Goal: Information Seeking & Learning: Learn about a topic

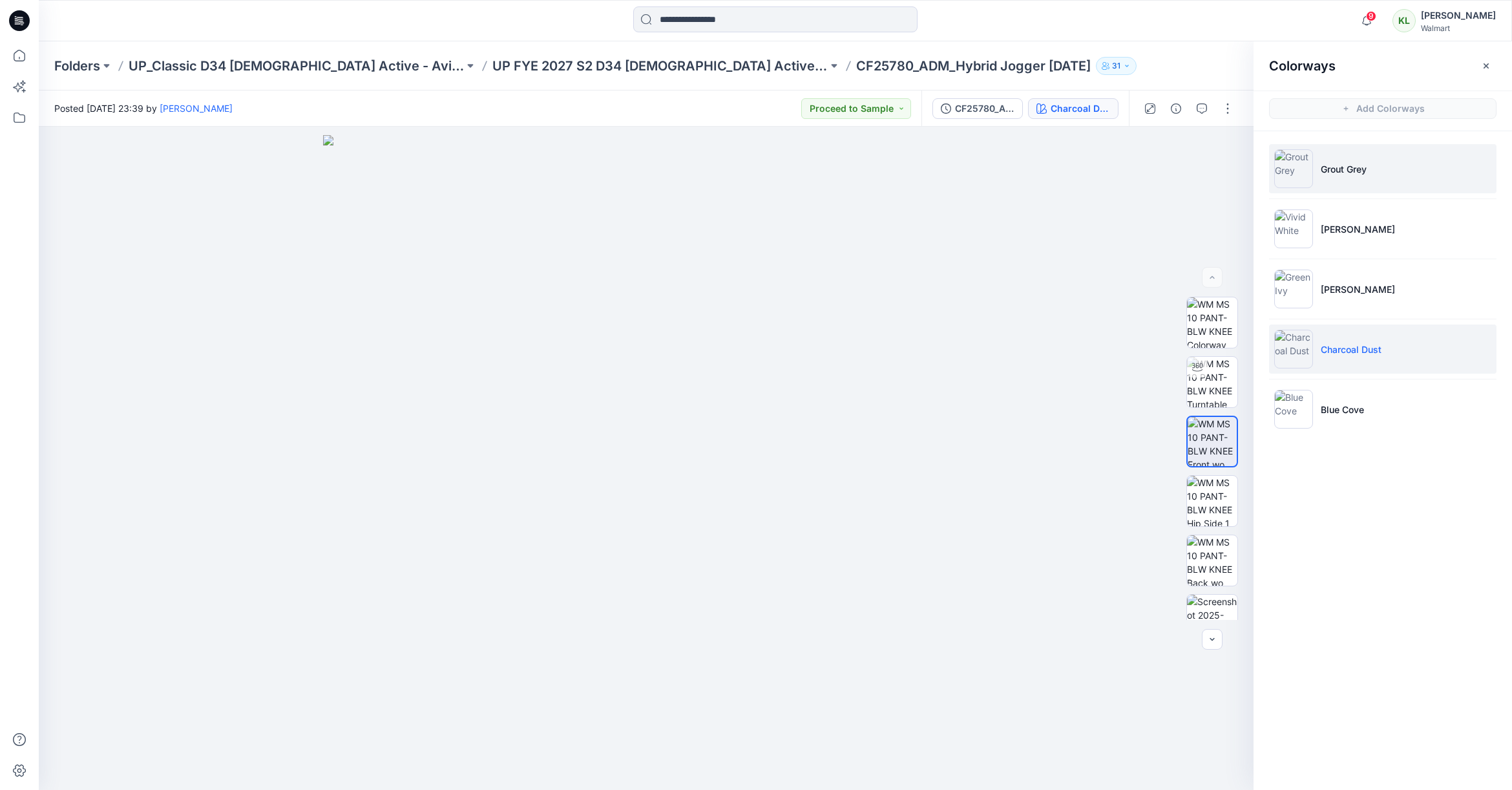
click at [1367, 174] on p "Grout Grey" at bounding box center [1343, 169] width 46 height 14
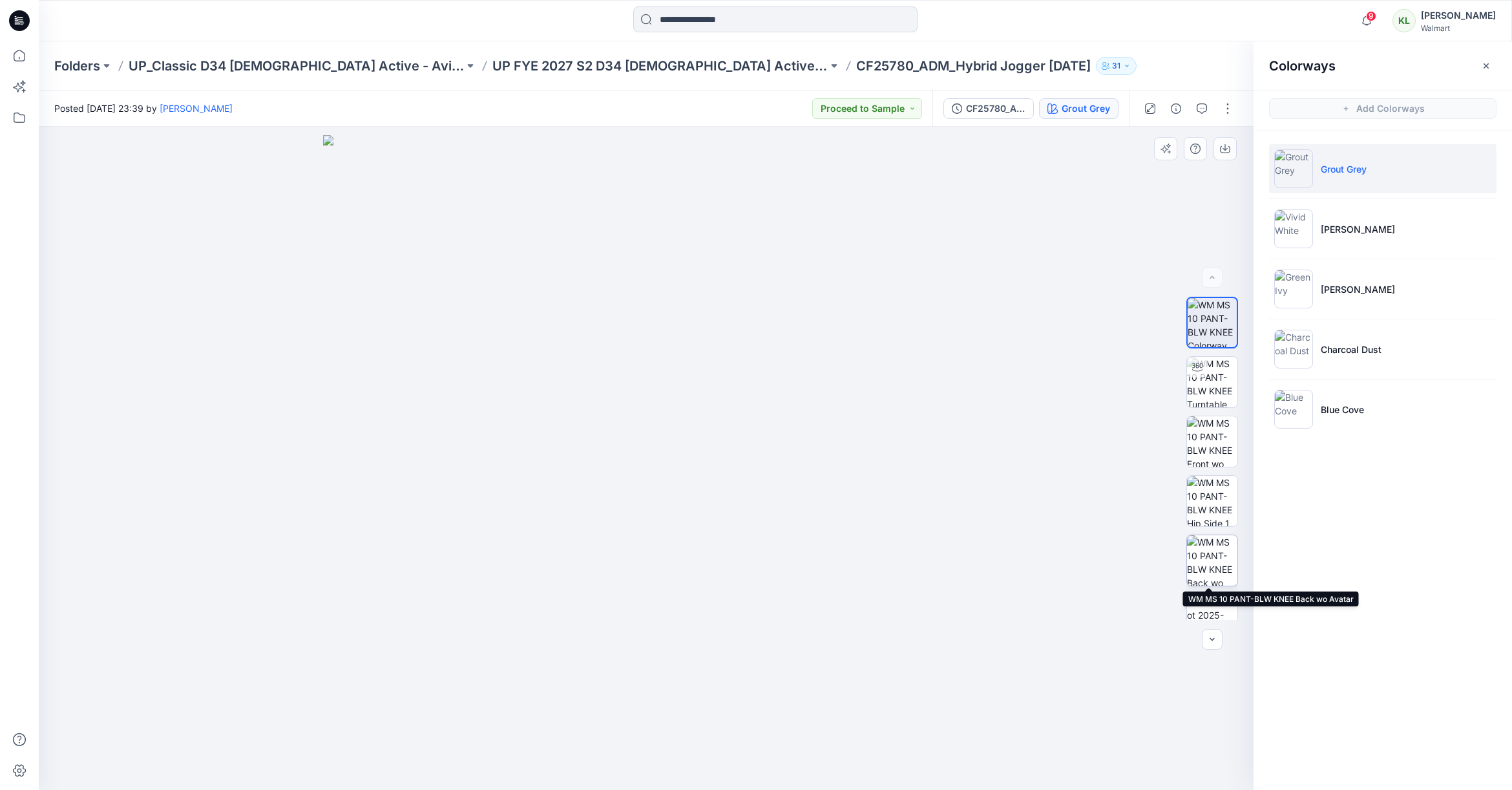
click at [1216, 562] on img at bounding box center [1212, 560] width 50 height 50
click at [1230, 146] on icon "button" at bounding box center [1225, 148] width 10 height 10
click at [666, 68] on p "UP FYE 2027 S2 D34 [DEMOGRAPHIC_DATA] Active Classic" at bounding box center [659, 66] width 335 height 18
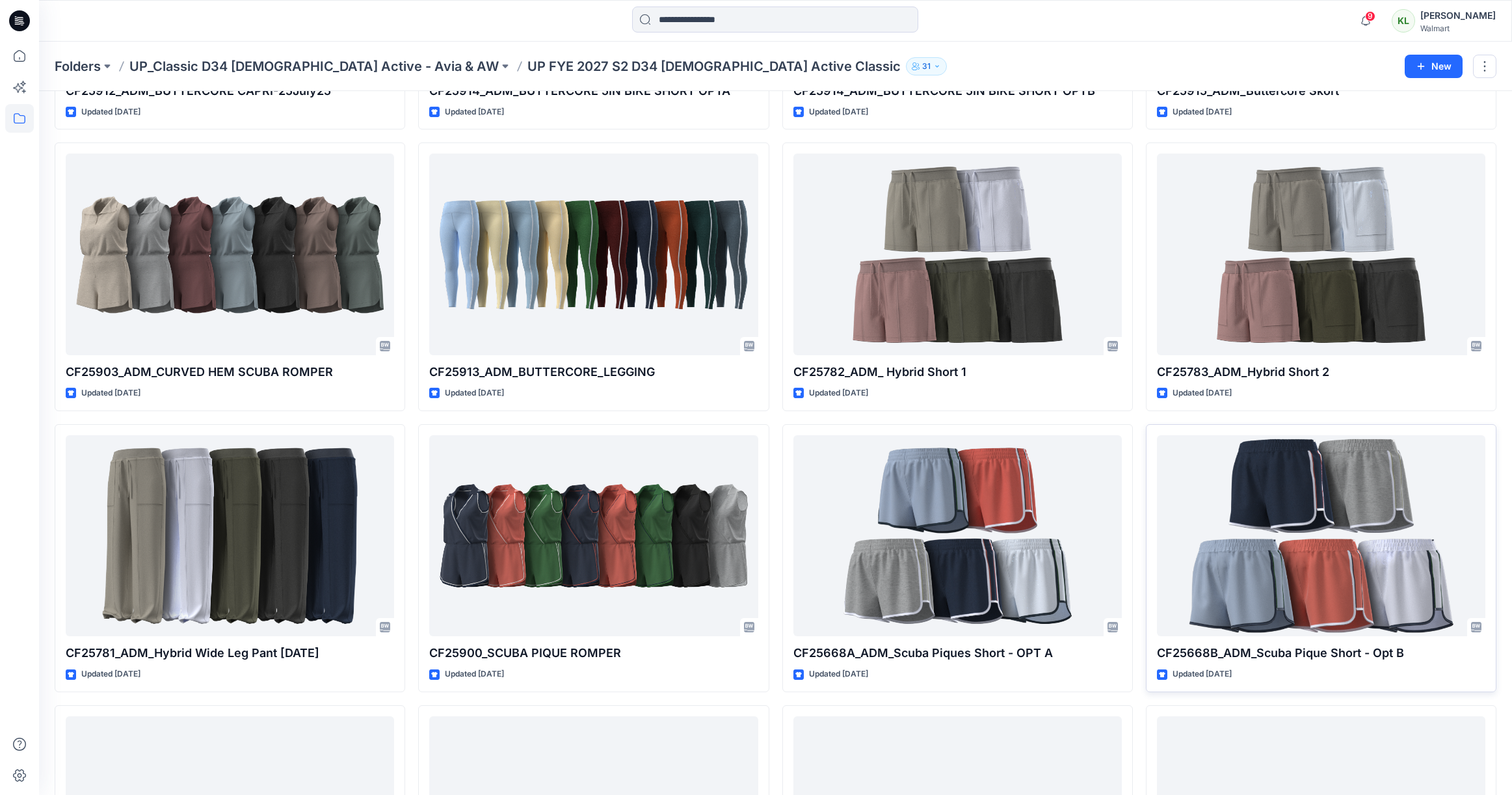
scroll to position [569, 0]
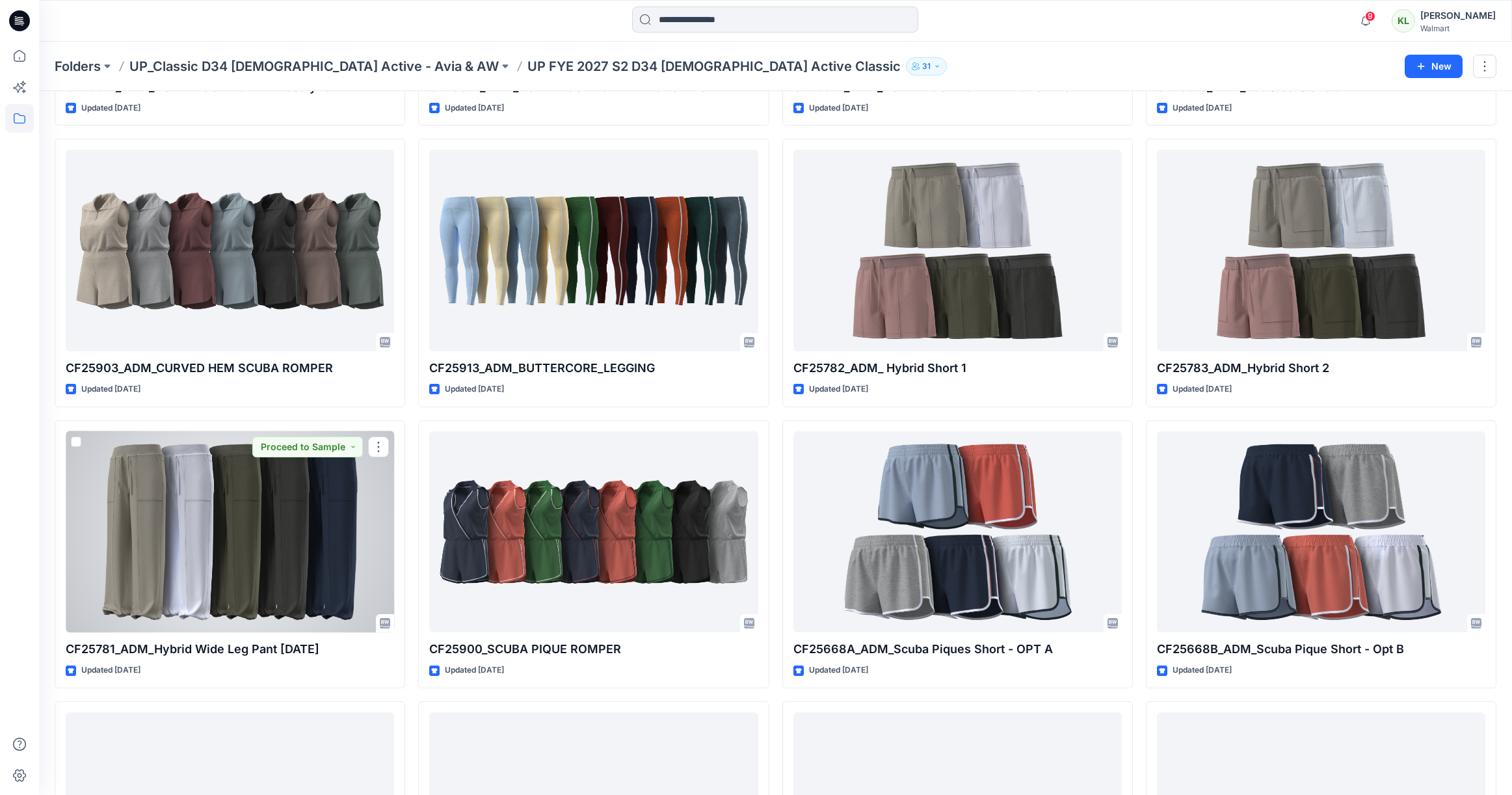
click at [214, 507] on div at bounding box center [230, 532] width 328 height 202
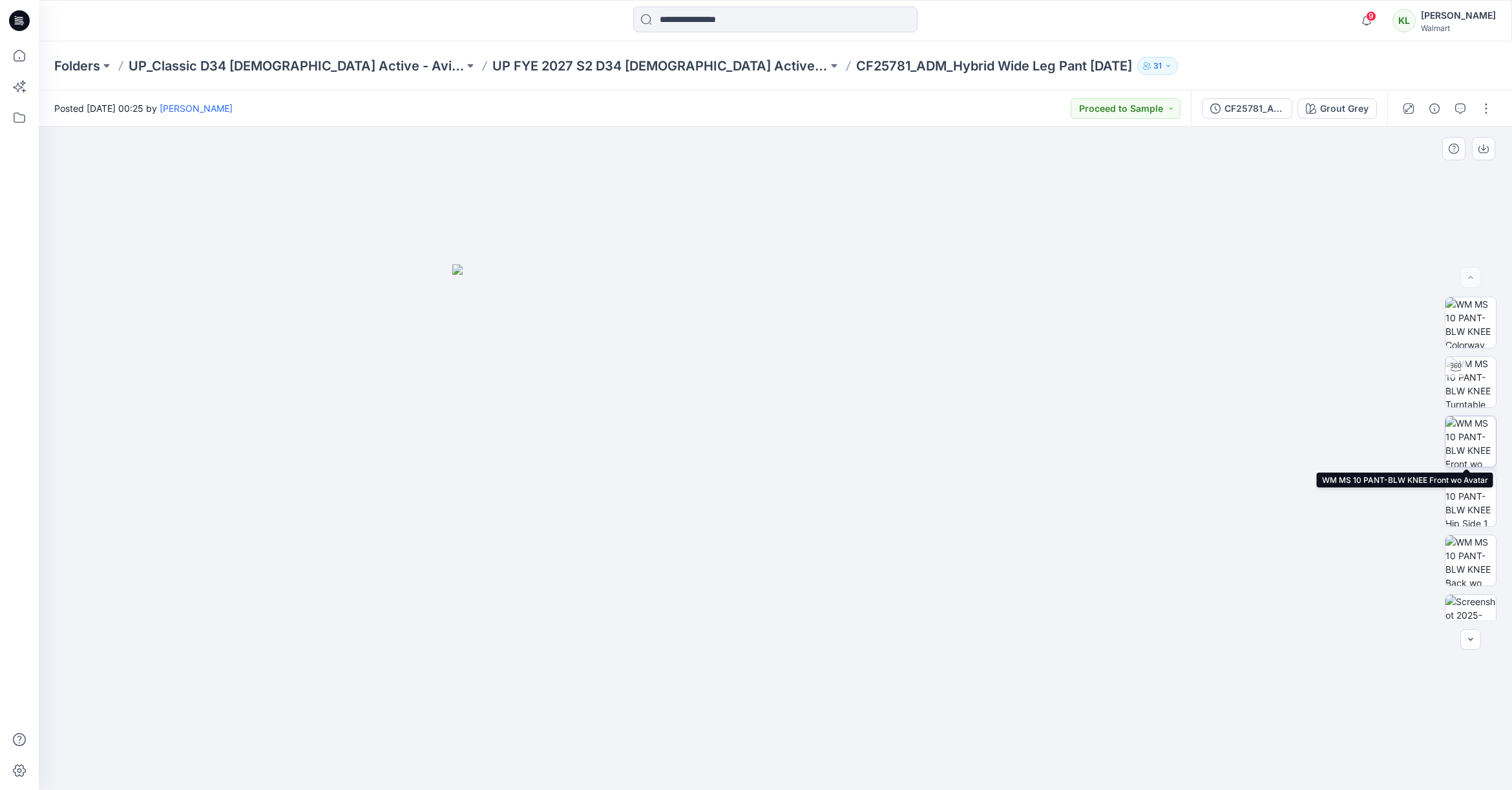
click at [1467, 442] on img at bounding box center [1471, 441] width 50 height 50
click at [1485, 150] on icon "button" at bounding box center [1483, 148] width 10 height 10
drag, startPoint x: 1333, startPoint y: 337, endPoint x: 1358, endPoint y: 315, distance: 33.3
click at [1333, 337] on div at bounding box center [775, 458] width 1473 height 663
click at [1489, 150] on button "button" at bounding box center [1484, 149] width 23 height 23
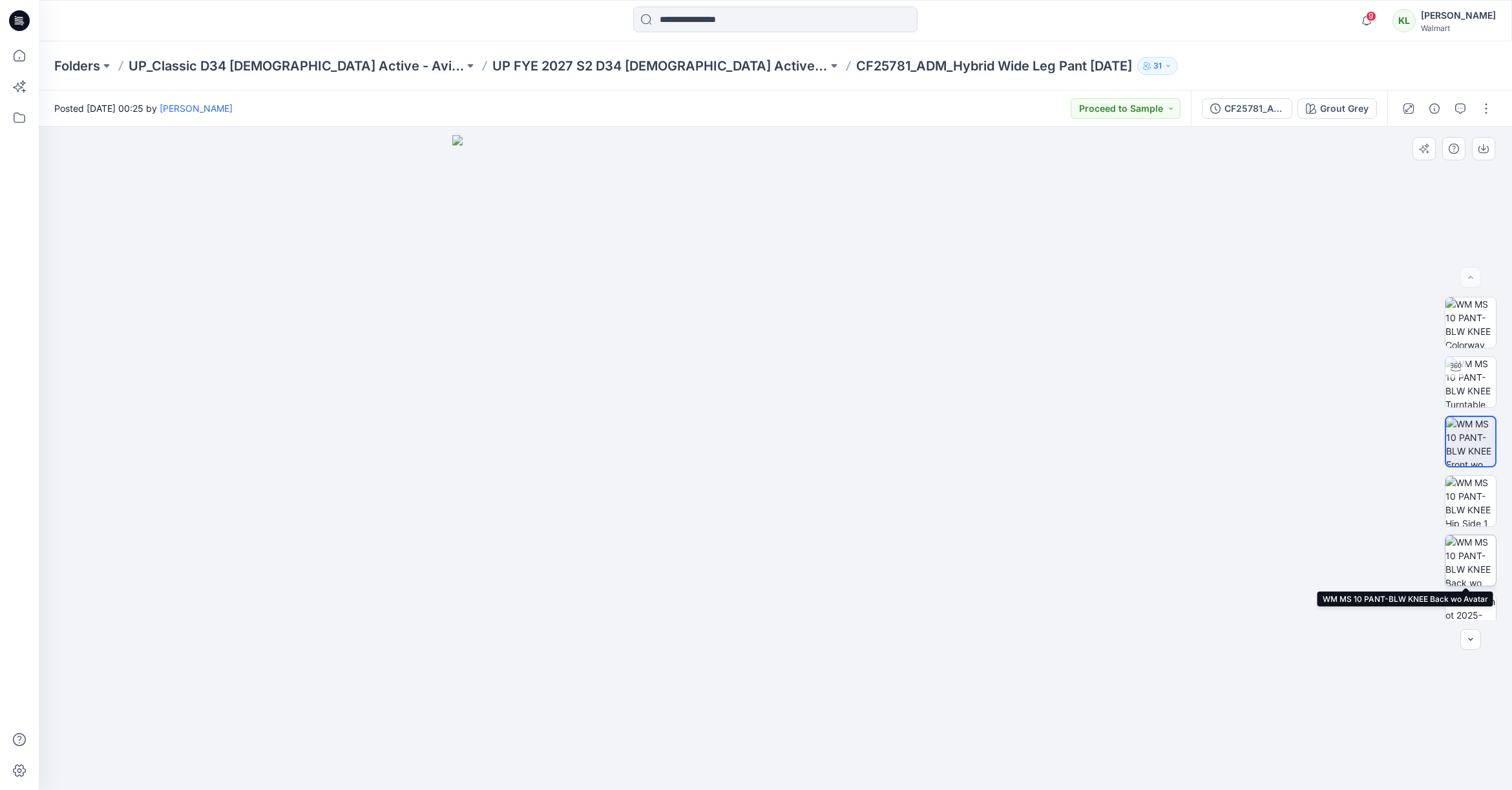
click at [1463, 564] on img at bounding box center [1471, 560] width 50 height 50
click at [1485, 150] on icon "button" at bounding box center [1483, 148] width 10 height 10
click at [1366, 108] on div "Grout Grey" at bounding box center [1344, 108] width 48 height 14
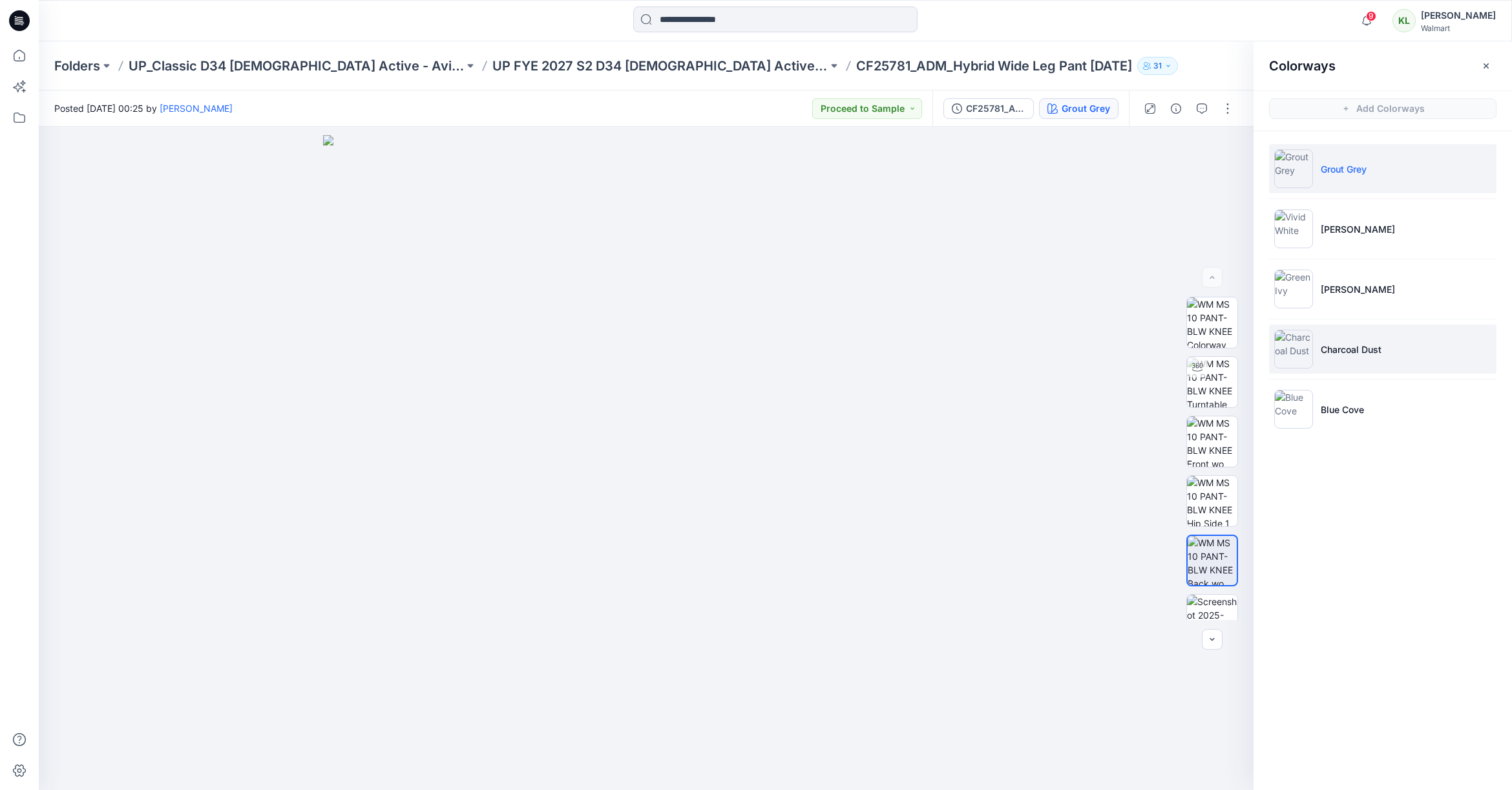
click at [1375, 348] on p "Charcoal Dust" at bounding box center [1351, 349] width 61 height 14
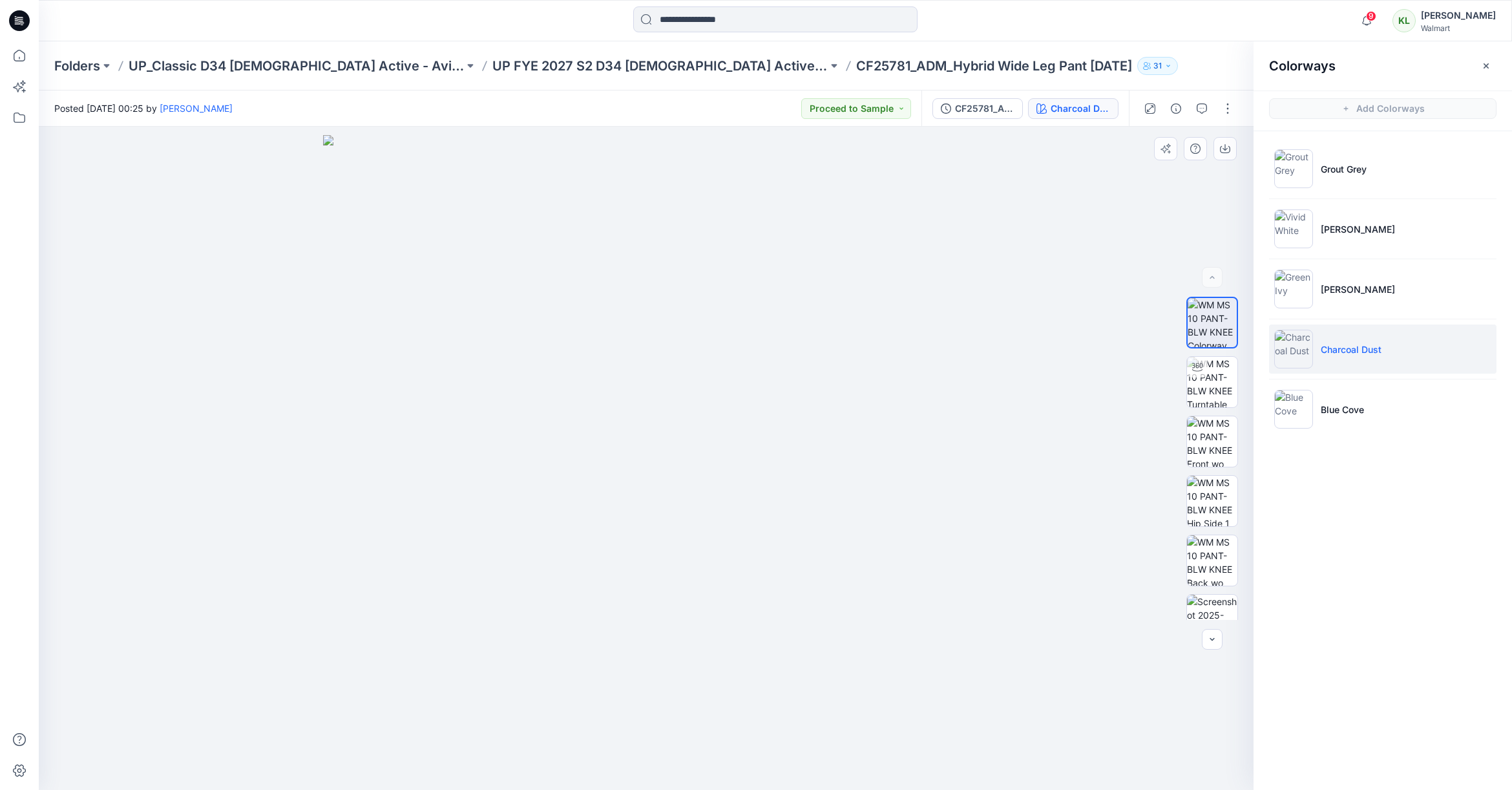
click at [1080, 325] on div at bounding box center [646, 458] width 1215 height 663
click at [1207, 438] on img at bounding box center [1212, 441] width 50 height 50
click at [1229, 150] on icon "button" at bounding box center [1225, 148] width 10 height 10
click at [1204, 561] on img at bounding box center [1212, 560] width 50 height 50
click at [1228, 149] on icon "button" at bounding box center [1225, 148] width 10 height 10
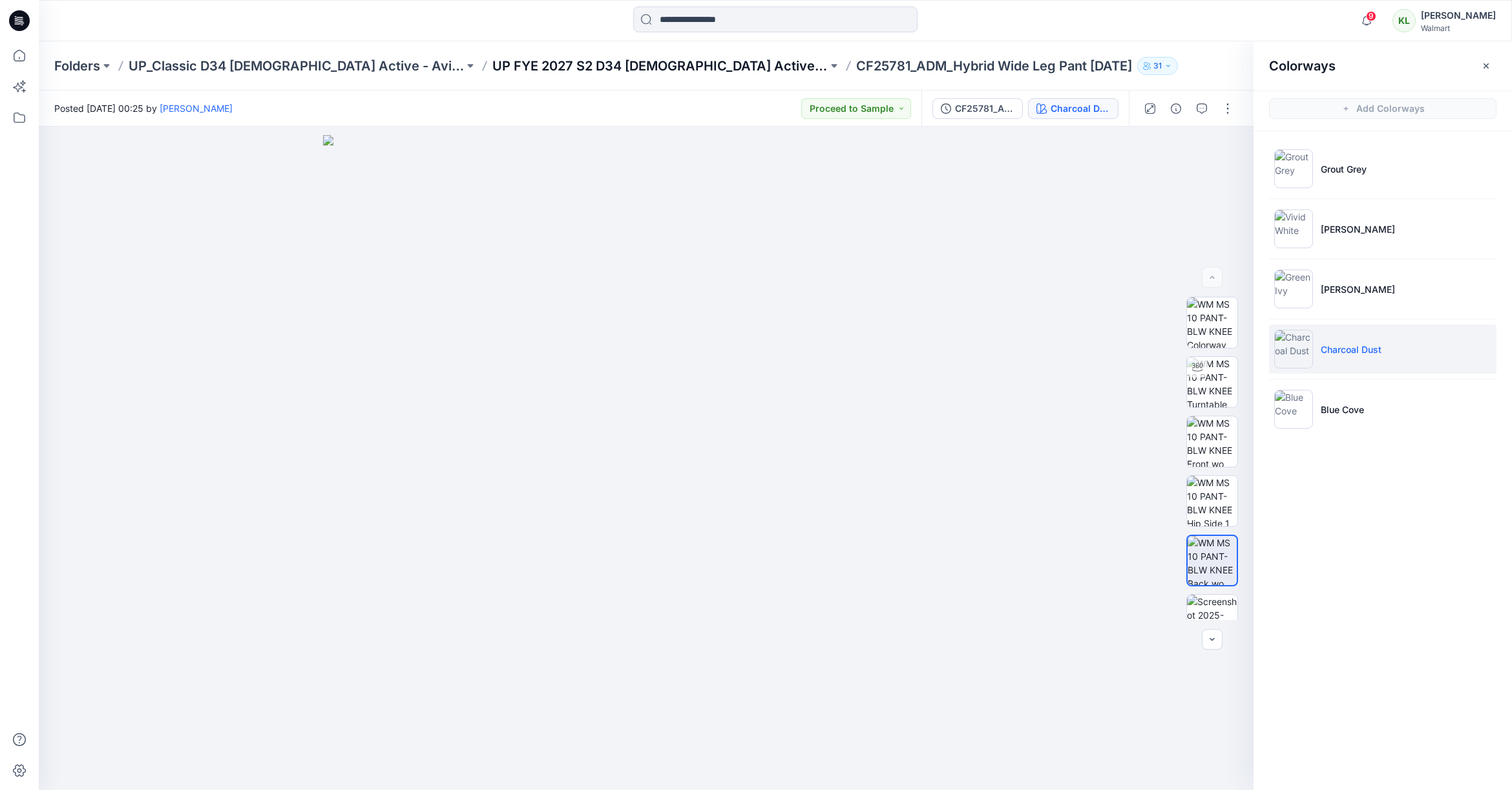
click at [672, 71] on p "UP FYE 2027 S2 D34 [DEMOGRAPHIC_DATA] Active Classic" at bounding box center [659, 66] width 335 height 18
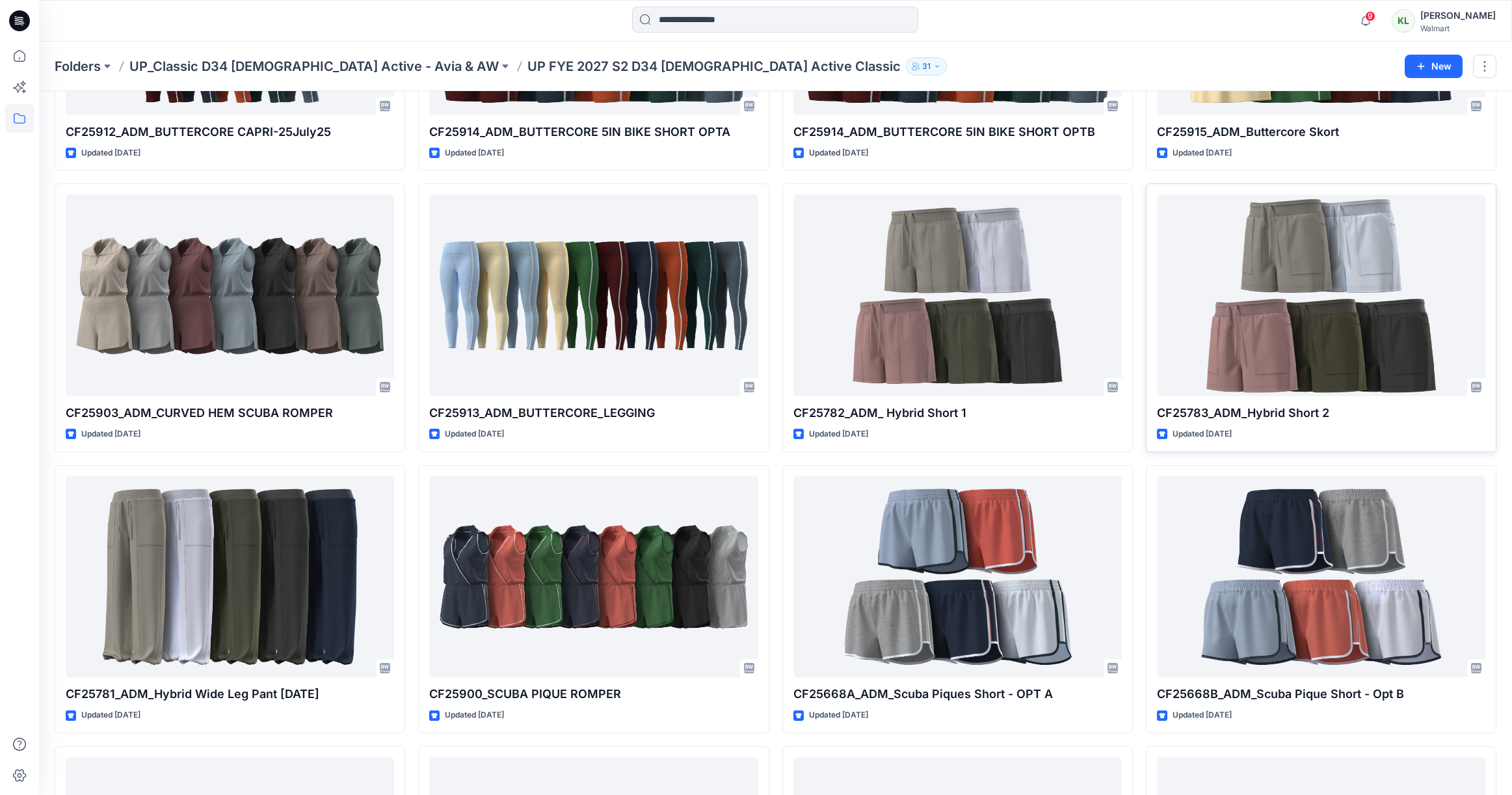
scroll to position [525, 0]
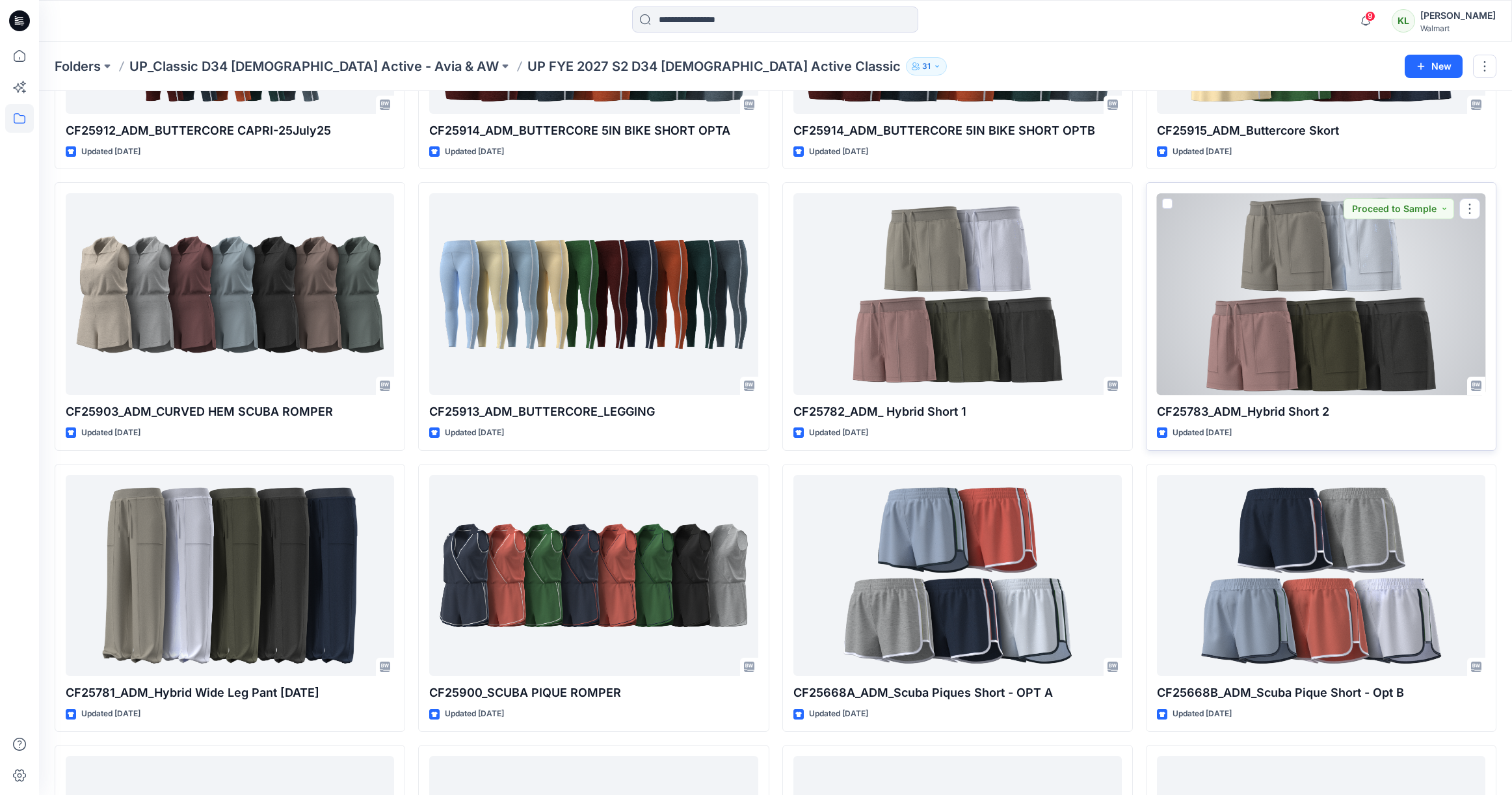
click at [1342, 311] on div at bounding box center [1321, 294] width 328 height 202
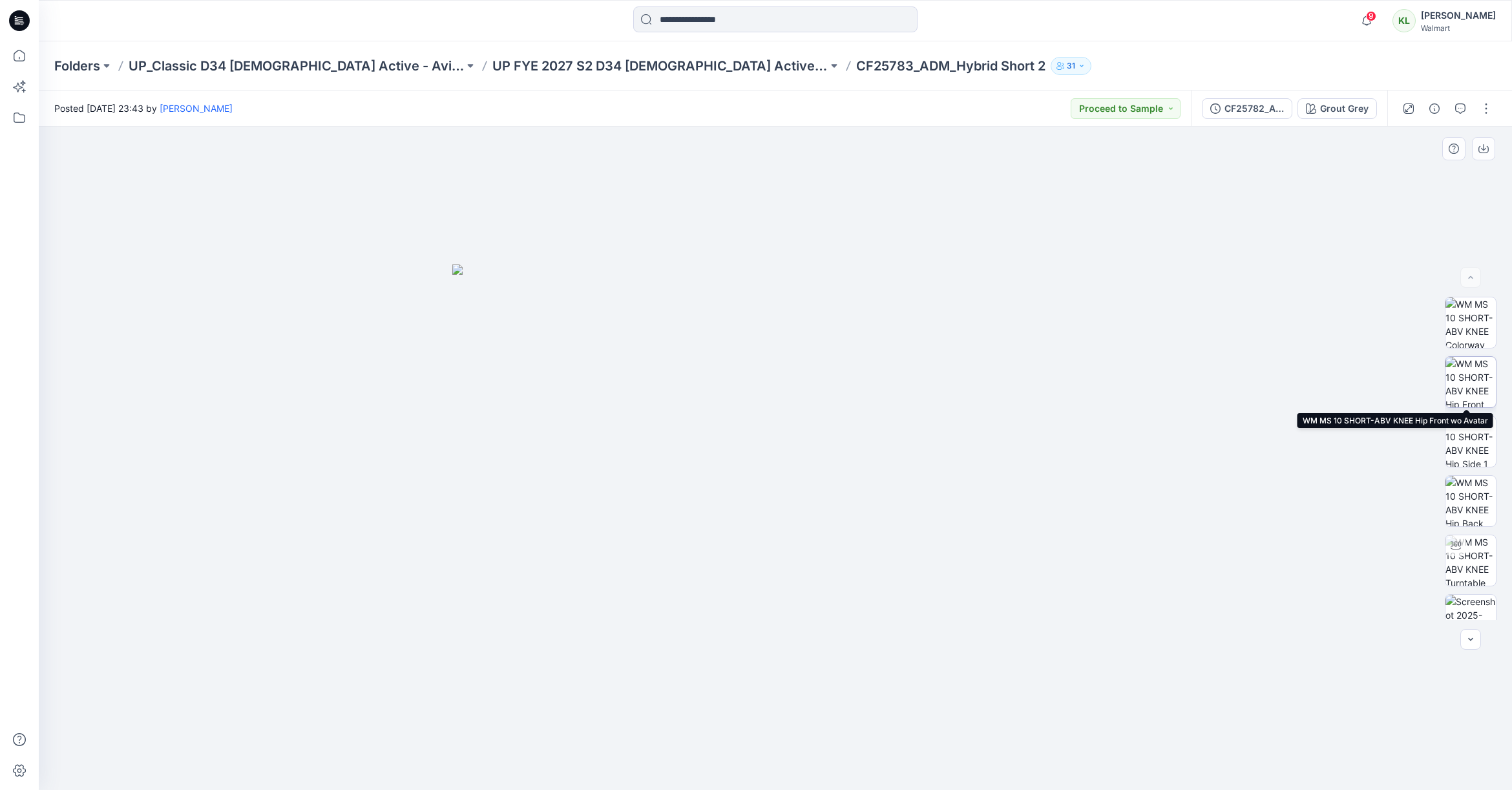
click at [1466, 379] on img at bounding box center [1471, 382] width 50 height 50
click at [1484, 149] on icon "button" at bounding box center [1484, 148] width 5 height 7
click at [1313, 322] on div at bounding box center [775, 458] width 1473 height 663
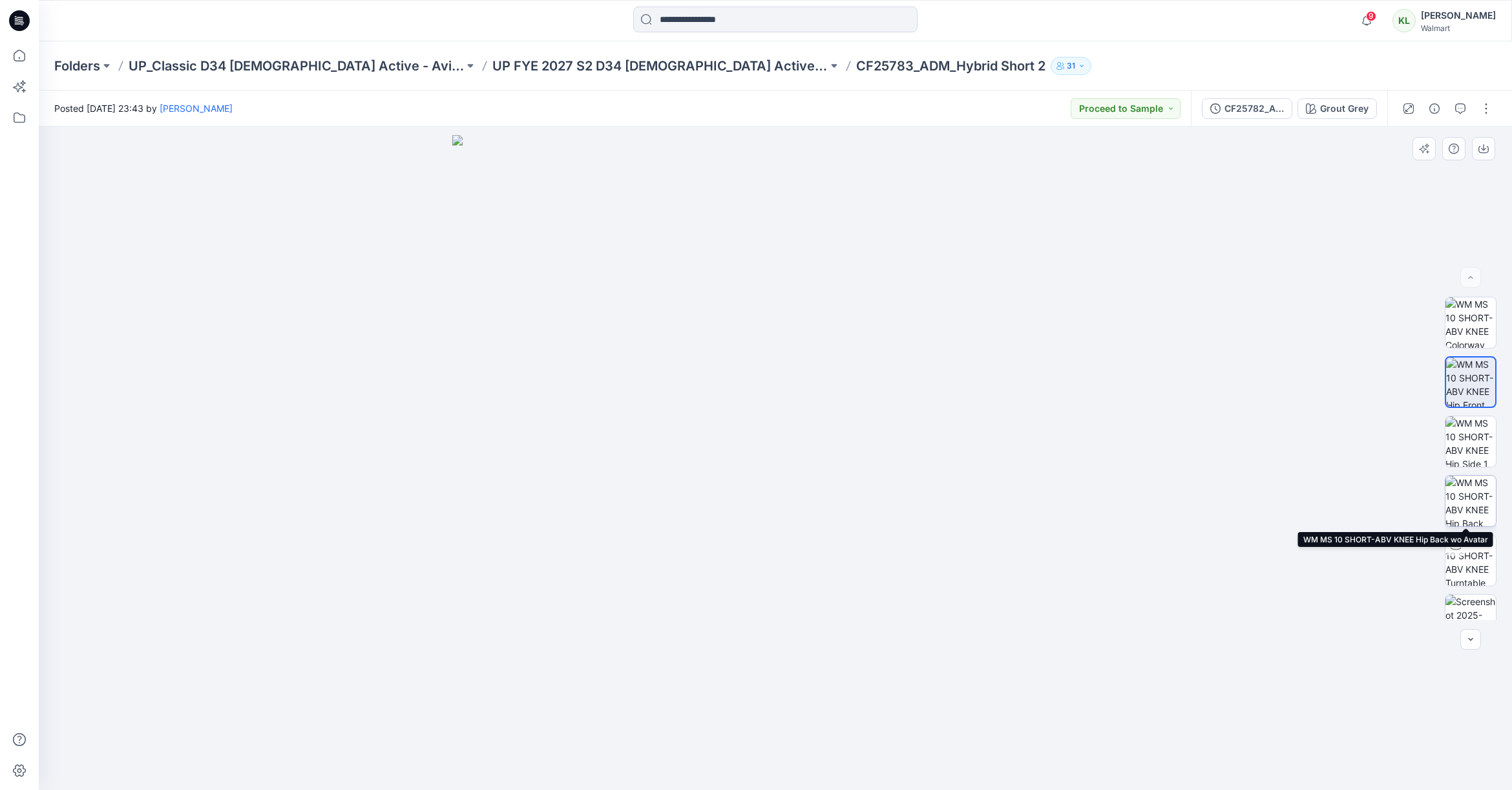
click at [1470, 498] on img at bounding box center [1471, 501] width 50 height 50
click at [1485, 150] on icon "button" at bounding box center [1483, 148] width 10 height 10
click at [1354, 106] on div "Grout Grey" at bounding box center [1344, 108] width 48 height 14
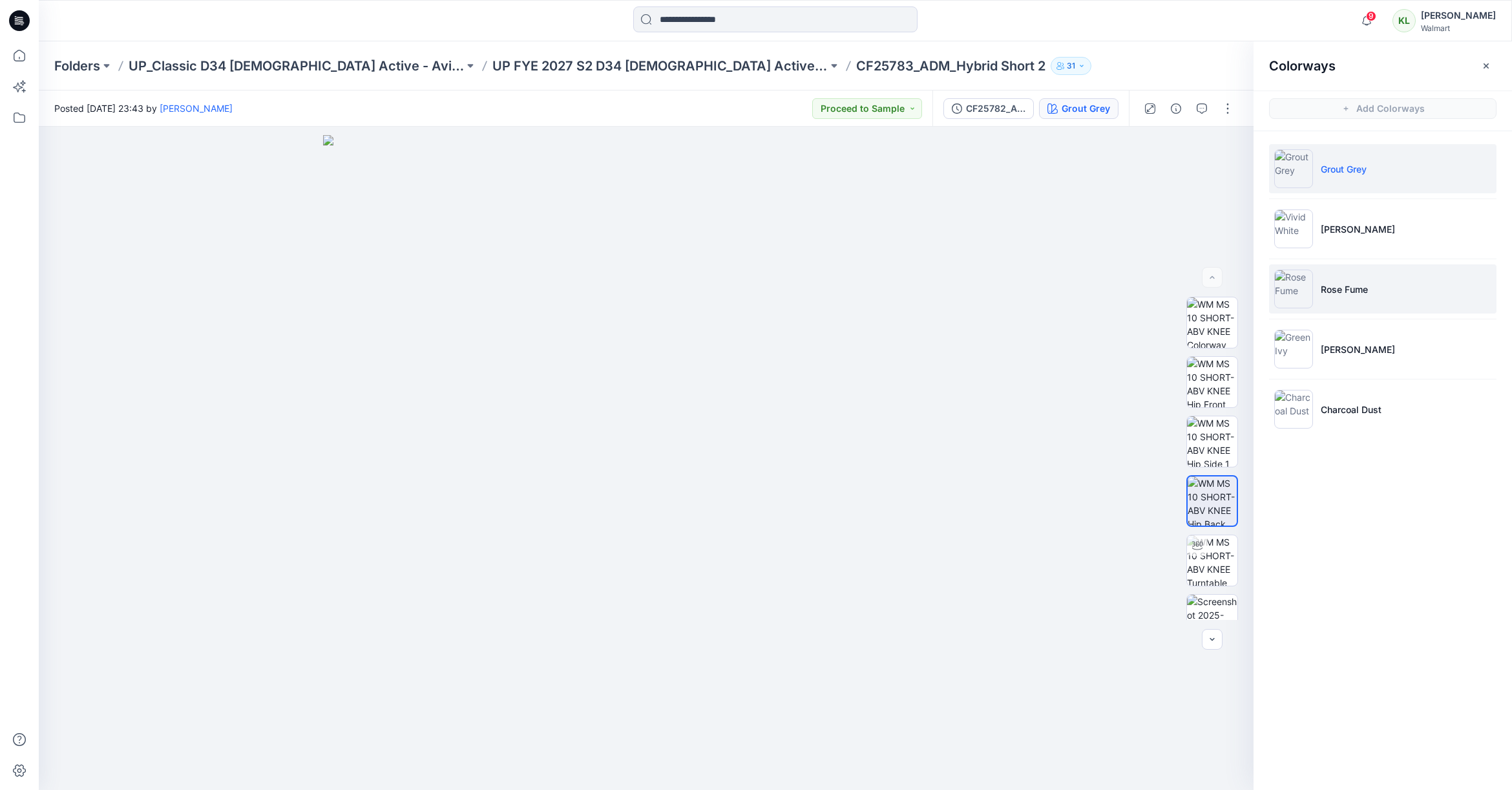
click at [1346, 284] on p "Rose Fume" at bounding box center [1344, 289] width 47 height 14
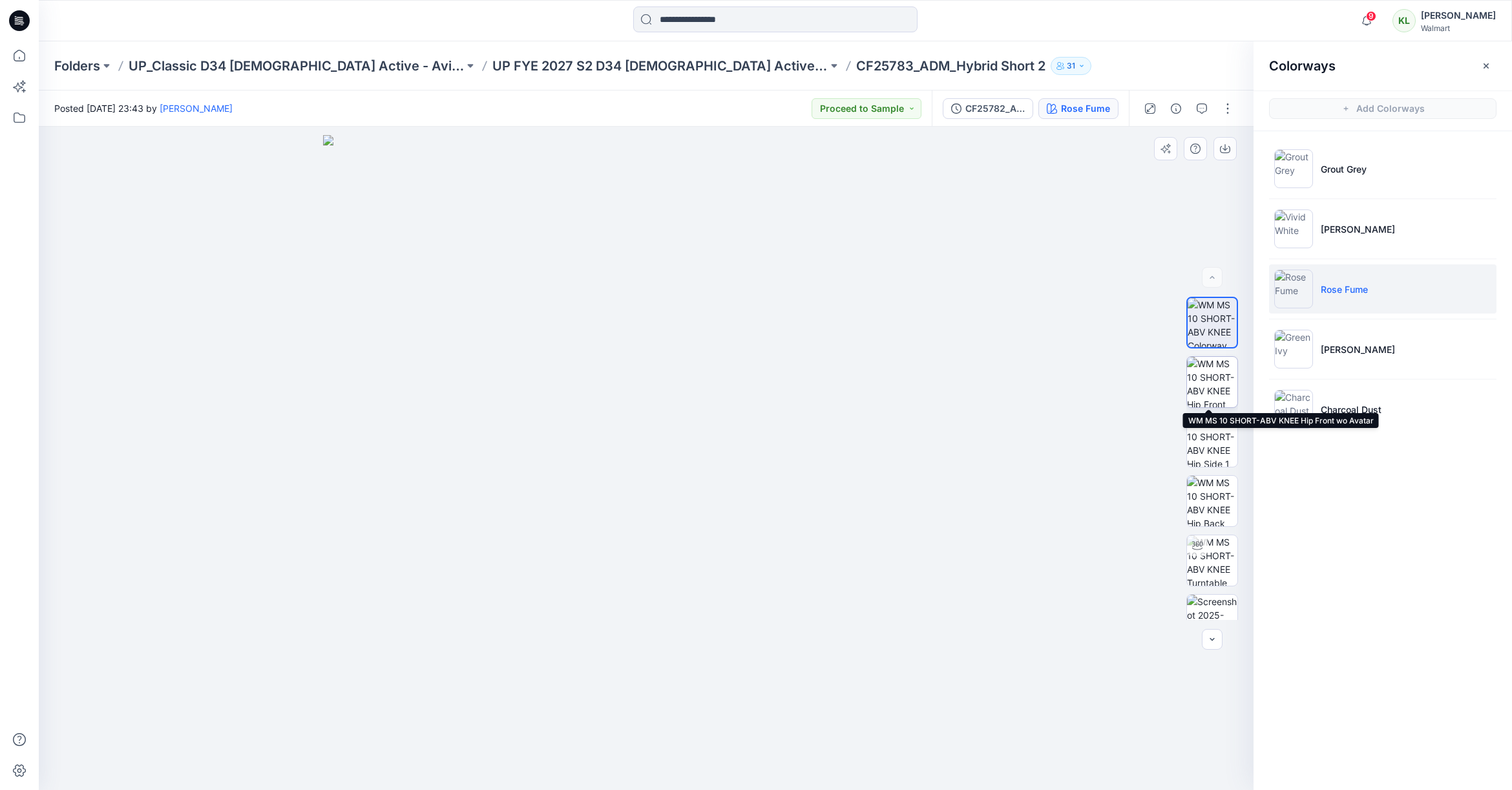
click at [1206, 383] on img at bounding box center [1212, 382] width 50 height 50
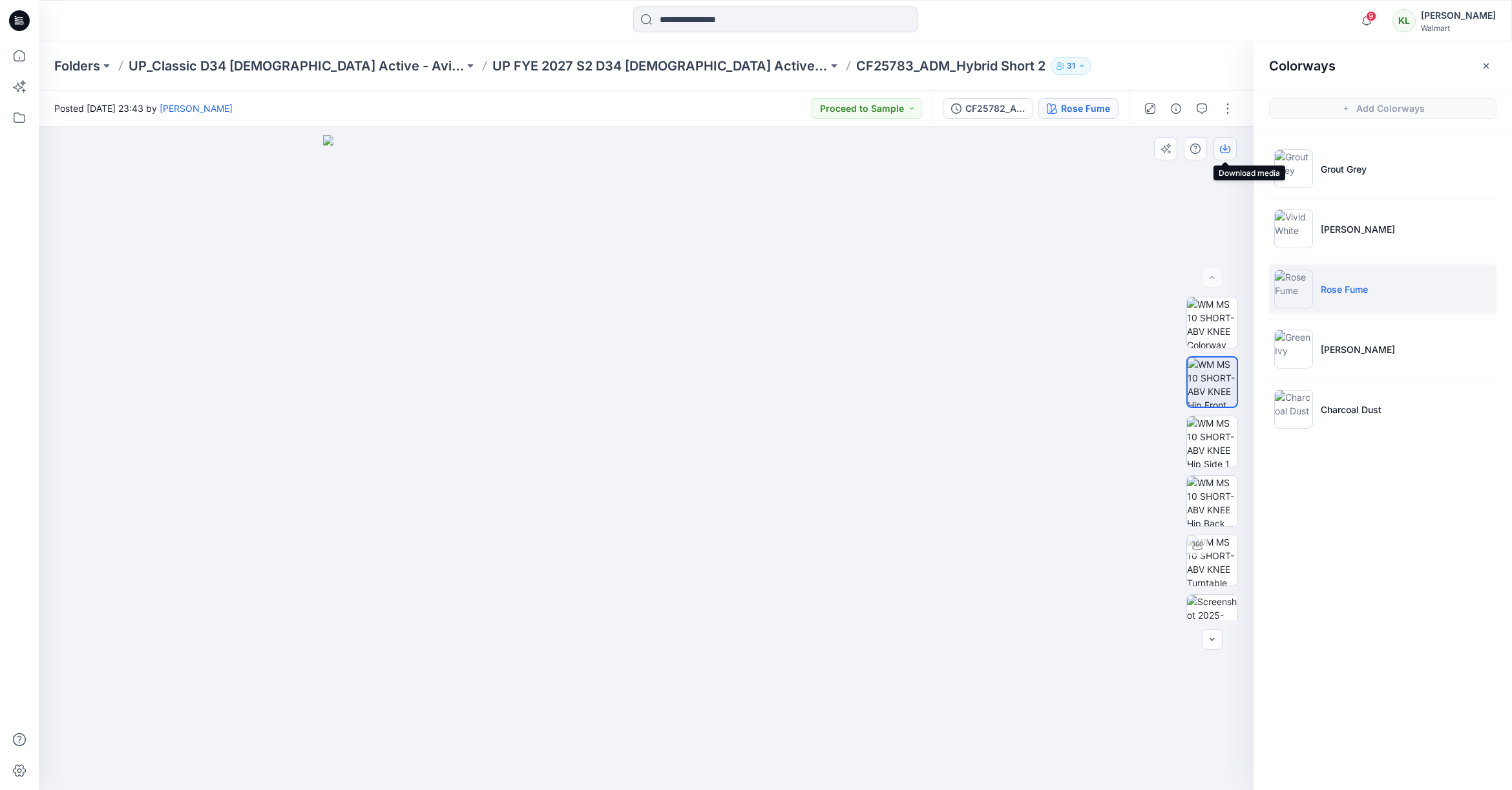
click at [1224, 150] on icon "button" at bounding box center [1226, 148] width 5 height 7
click at [1211, 498] on img at bounding box center [1212, 501] width 50 height 50
click at [1225, 148] on icon "button" at bounding box center [1225, 148] width 10 height 10
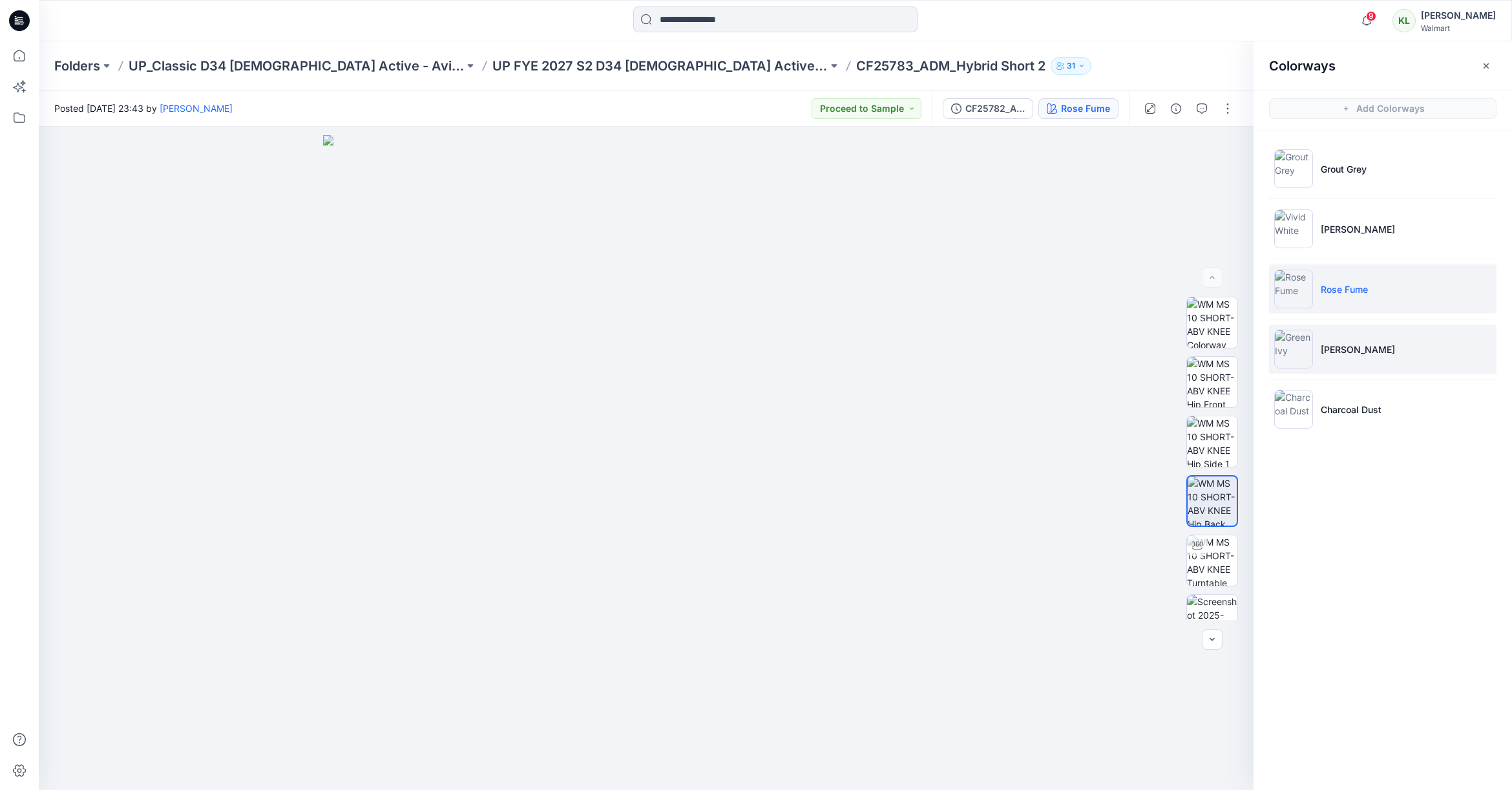
click at [1367, 349] on li "[PERSON_NAME]" at bounding box center [1383, 349] width 228 height 49
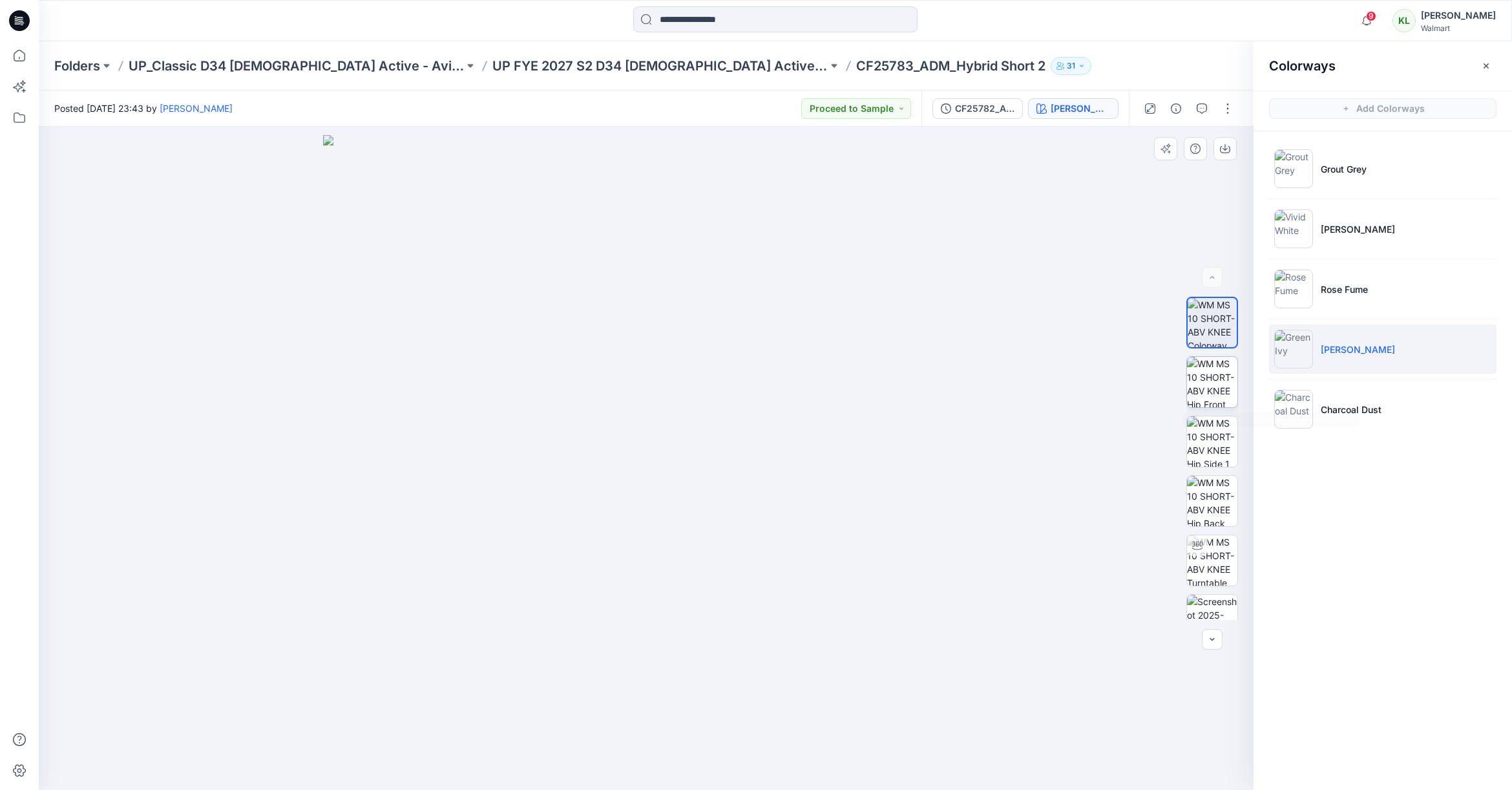
click at [1220, 377] on img at bounding box center [1212, 382] width 50 height 50
click at [1229, 153] on icon "button" at bounding box center [1225, 148] width 10 height 10
click at [1212, 504] on img at bounding box center [1212, 501] width 50 height 50
click at [1224, 152] on icon "button" at bounding box center [1225, 150] width 10 height 7
